Goal: Task Accomplishment & Management: Use online tool/utility

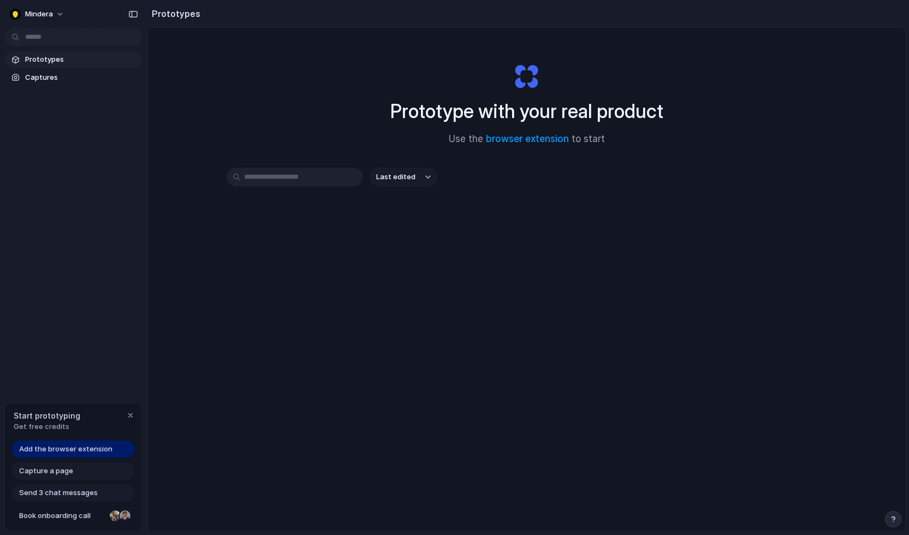
click at [81, 449] on span "Add the browser extension" at bounding box center [65, 448] width 93 height 11
click at [357, 315] on div "Prototype with your real product Use the browser extension to start Last edited" at bounding box center [527, 308] width 758 height 561
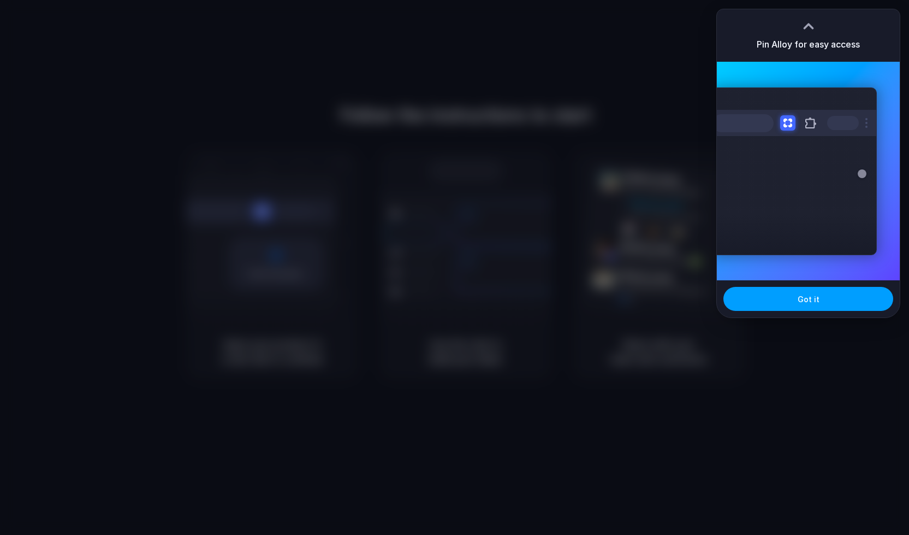
click at [789, 297] on button "Got it" at bounding box center [809, 299] width 170 height 24
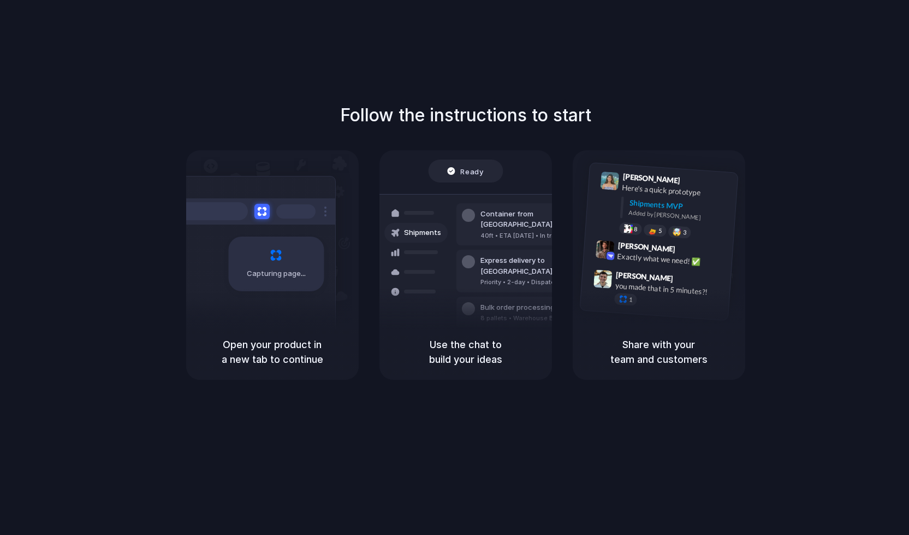
click at [737, 22] on div "Follow the instructions to start Capturing page Open your product in a new tab …" at bounding box center [465, 278] width 931 height 557
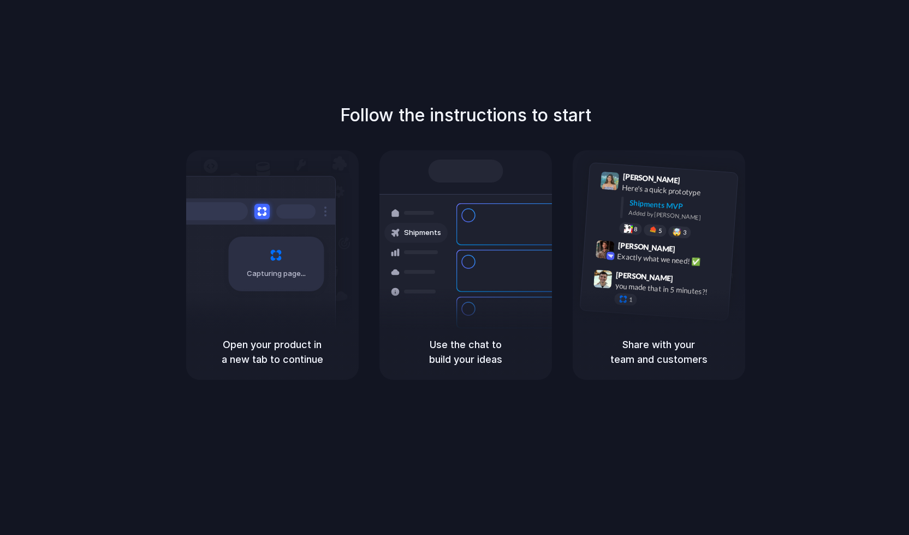
click at [93, 66] on div "Follow the instructions to start Capturing page Open your product in a new tab …" at bounding box center [465, 278] width 931 height 557
click at [239, 257] on div "Capturing page" at bounding box center [276, 263] width 96 height 55
click at [389, 400] on div "Follow the instructions to start Capturing page Open your product in a new tab …" at bounding box center [465, 278] width 931 height 557
click at [377, 391] on div "Follow the instructions to start Capturing page Open your product in a new tab …" at bounding box center [465, 278] width 931 height 557
click at [463, 295] on div "Container from Shanghai 40ft • ETA Dec 28 • In transit Express delivery to NYC …" at bounding box center [506, 270] width 116 height 153
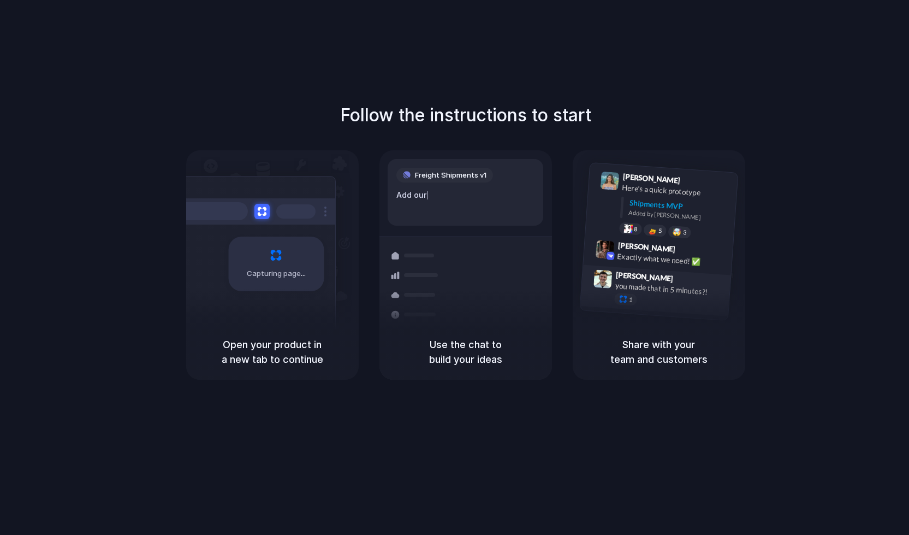
click at [677, 276] on span "9:47 AM" at bounding box center [688, 280] width 22 height 13
click at [495, 85] on div "Follow the instructions to start Capturing page Open your product in a new tab …" at bounding box center [465, 278] width 931 height 557
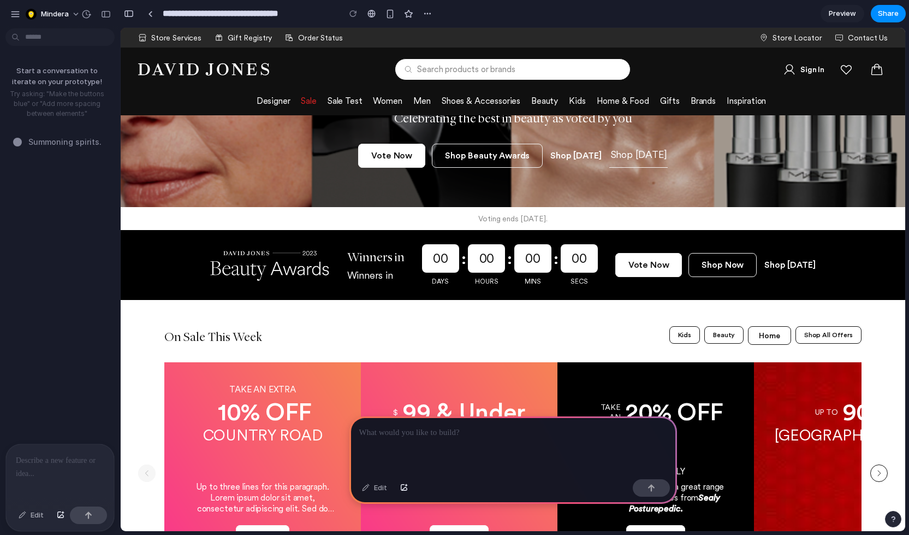
scroll to position [178, 0]
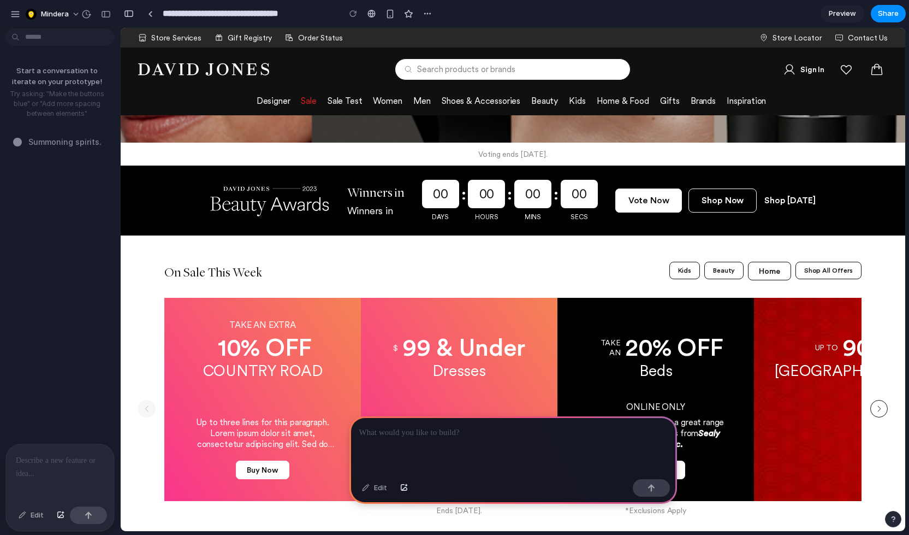
click at [450, 200] on span "00" at bounding box center [440, 194] width 37 height 28
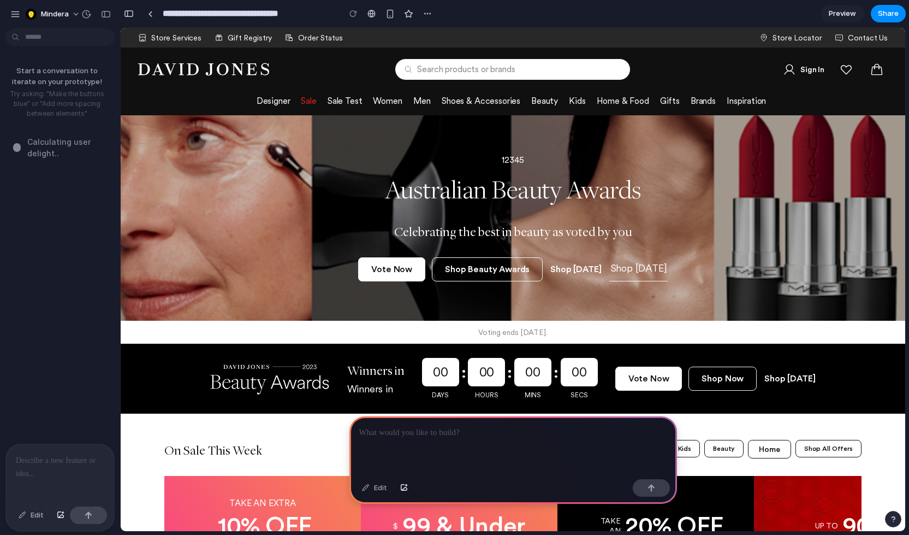
click at [421, 437] on div at bounding box center [514, 445] width 328 height 58
click at [648, 487] on div "button" at bounding box center [652, 488] width 8 height 8
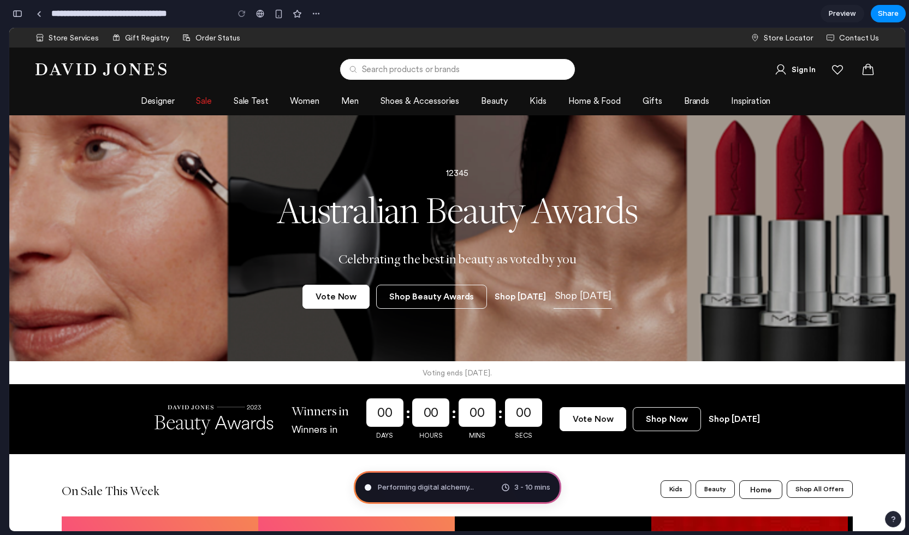
type input "**********"
